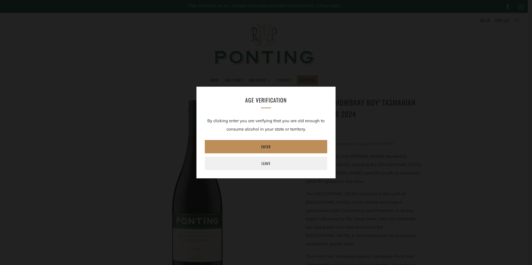
click at [266, 141] on link "Enter" at bounding box center [266, 146] width 122 height 13
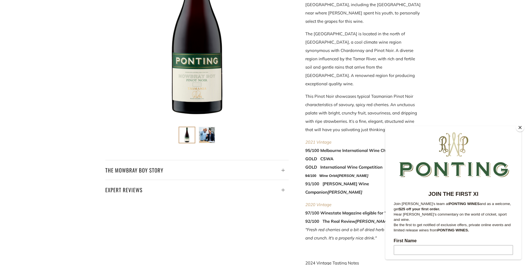
scroll to position [145, 0]
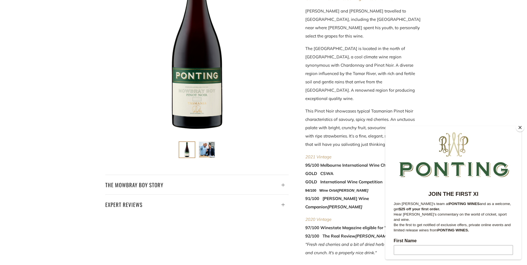
click at [521, 127] on button "Close" at bounding box center [520, 127] width 8 height 8
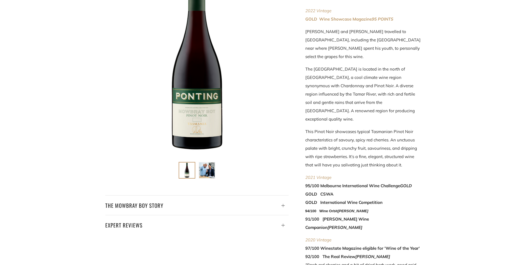
scroll to position [0, 0]
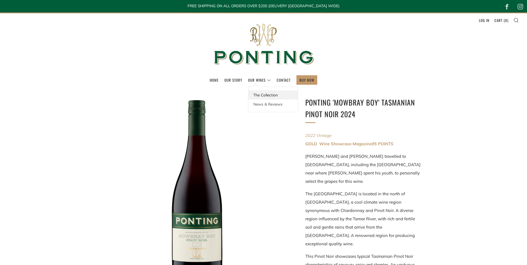
click at [259, 96] on link "The Collection" at bounding box center [273, 94] width 49 height 9
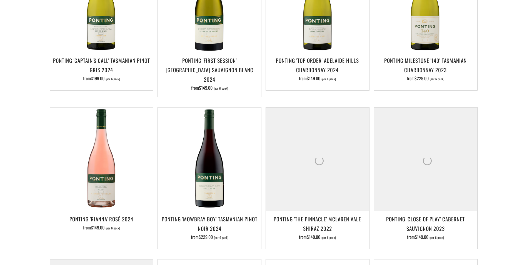
scroll to position [215, 0]
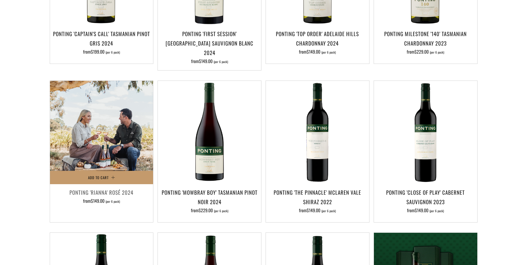
click at [104, 144] on img at bounding box center [101, 132] width 103 height 103
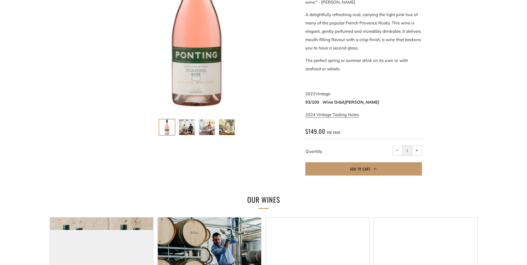
scroll to position [168, 0]
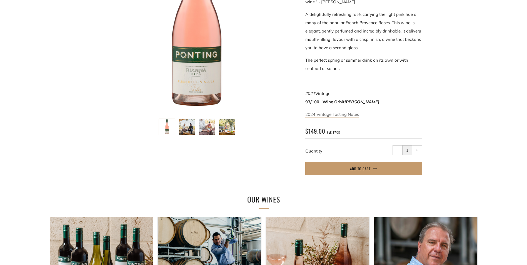
click at [321, 114] on link "2024 Vintage Tasting Notes" at bounding box center [333, 115] width 54 height 6
